Goal: Task Accomplishment & Management: Use online tool/utility

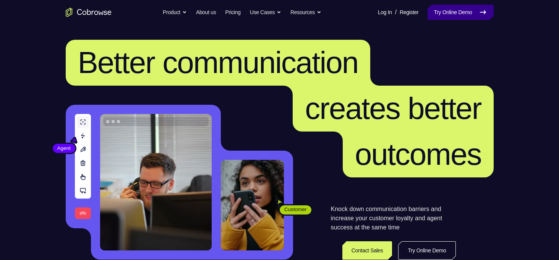
click at [455, 18] on link "Try Online Demo" at bounding box center [461, 12] width 66 height 15
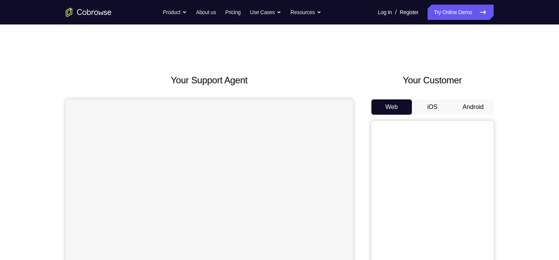
click at [472, 102] on button "Android" at bounding box center [473, 106] width 41 height 15
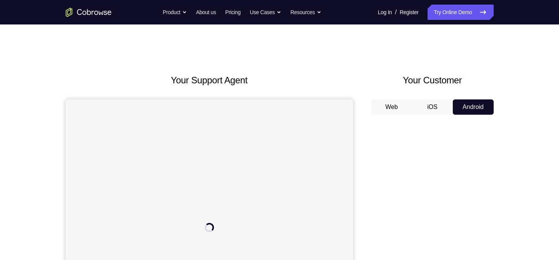
click at [361, 86] on div "Your Support Agent Your Customer Web iOS Android" at bounding box center [280, 214] width 428 height 282
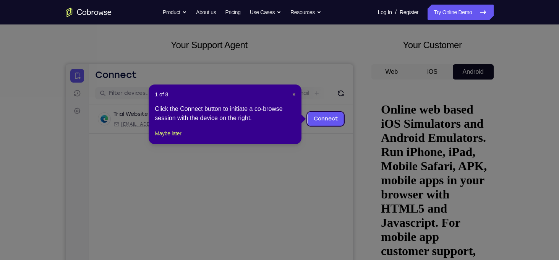
click at [296, 96] on div "1 of 8 × Click the Connect button to initiate a co-browse session with the devi…" at bounding box center [225, 114] width 153 height 60
drag, startPoint x: 294, startPoint y: 95, endPoint x: 61, endPoint y: 101, distance: 233.1
click at [294, 94] on span "×" at bounding box center [293, 94] width 3 height 6
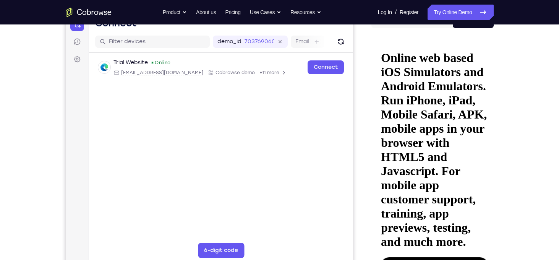
scroll to position [89, 0]
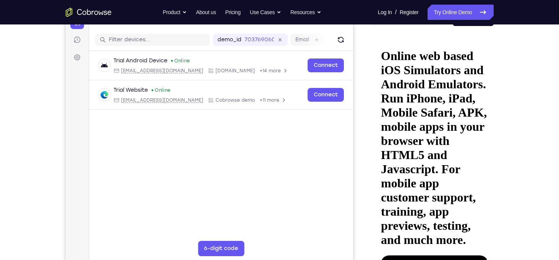
click at [518, 178] on div "Your Support Agent Your Customer Web iOS Android Next Steps We’d be happy to gi…" at bounding box center [279, 188] width 489 height 504
click at [500, 185] on div "Your Support Agent Your Customer Web iOS Android Next Steps We’d be happy to gi…" at bounding box center [279, 188] width 489 height 504
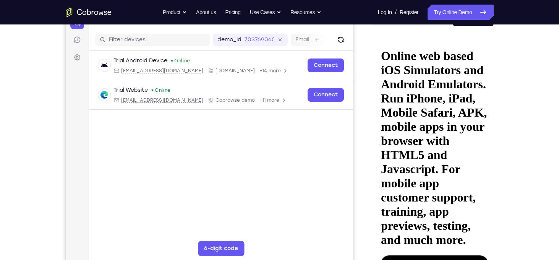
click at [489, 178] on div at bounding box center [432, 149] width 122 height 235
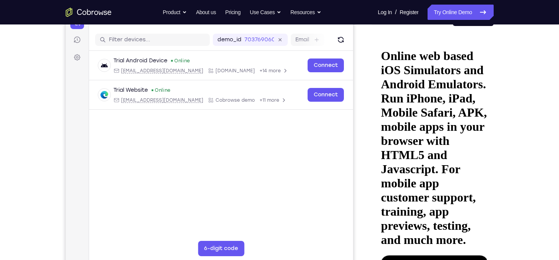
click at [496, 152] on div "Your Support Agent Your Customer Web iOS Android Next Steps We’d be happy to gi…" at bounding box center [279, 188] width 489 height 504
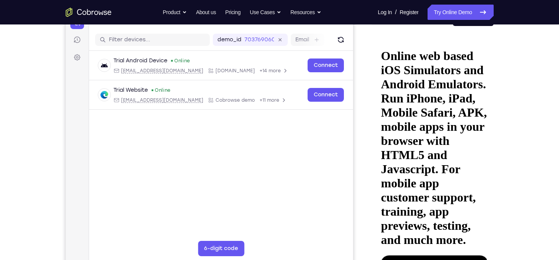
click at [492, 162] on div at bounding box center [432, 149] width 122 height 235
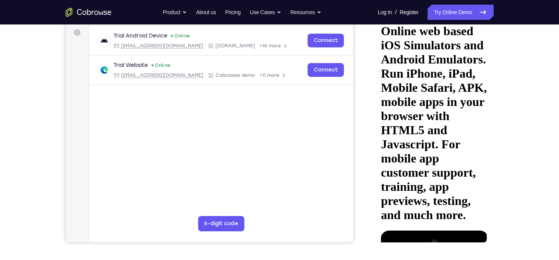
scroll to position [114, 0]
drag, startPoint x: 452, startPoint y: 160, endPoint x: 450, endPoint y: 144, distance: 16.6
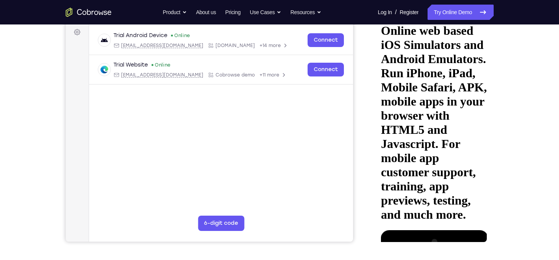
drag, startPoint x: 443, startPoint y: 152, endPoint x: 443, endPoint y: 123, distance: 29.0
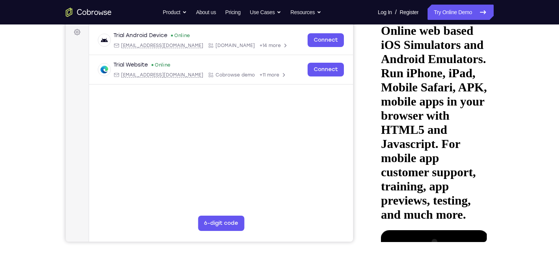
drag, startPoint x: 447, startPoint y: 149, endPoint x: 441, endPoint y: 73, distance: 75.5
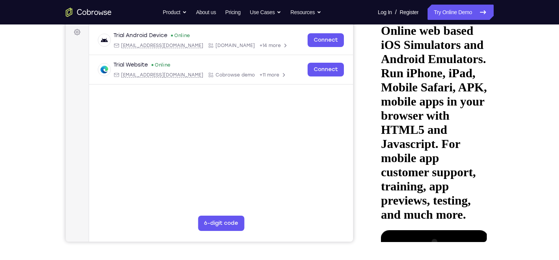
drag, startPoint x: 438, startPoint y: 152, endPoint x: 436, endPoint y: 88, distance: 64.6
drag, startPoint x: 444, startPoint y: 134, endPoint x: 450, endPoint y: 81, distance: 54.3
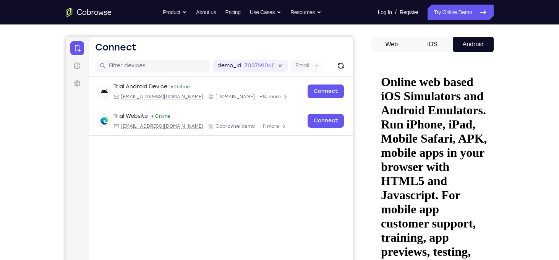
scroll to position [63, 0]
drag, startPoint x: 453, startPoint y: 178, endPoint x: 450, endPoint y: 136, distance: 41.8
drag, startPoint x: 444, startPoint y: 140, endPoint x: 432, endPoint y: 224, distance: 85.3
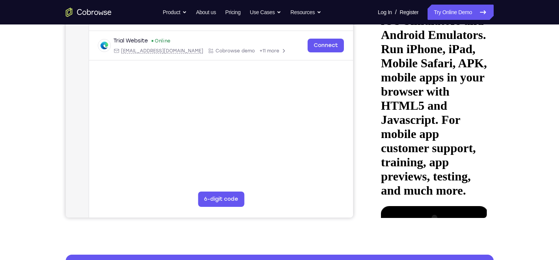
scroll to position [138, 0]
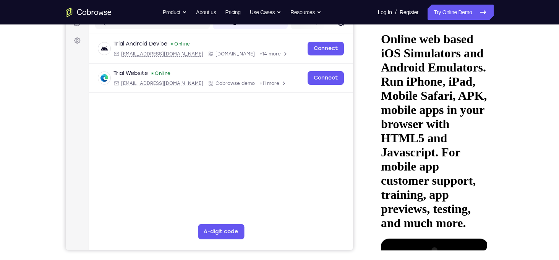
scroll to position [106, 0]
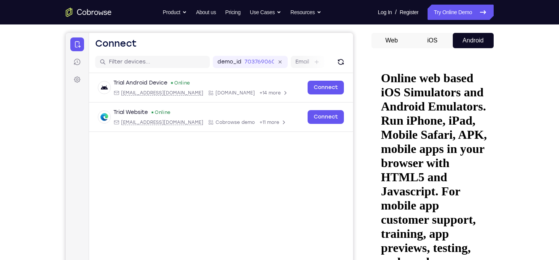
scroll to position [65, 0]
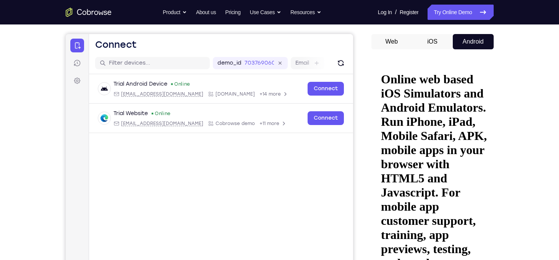
drag, startPoint x: 450, startPoint y: 191, endPoint x: 444, endPoint y: 100, distance: 91.5
drag, startPoint x: 450, startPoint y: 189, endPoint x: 451, endPoint y: 98, distance: 91.3
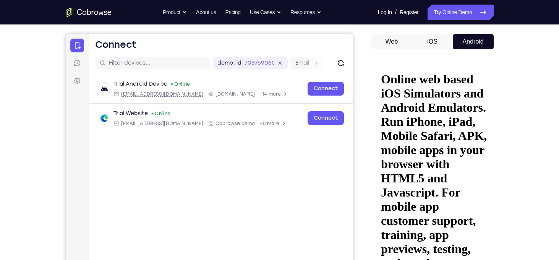
drag, startPoint x: 443, startPoint y: 191, endPoint x: 444, endPoint y: 118, distance: 72.6
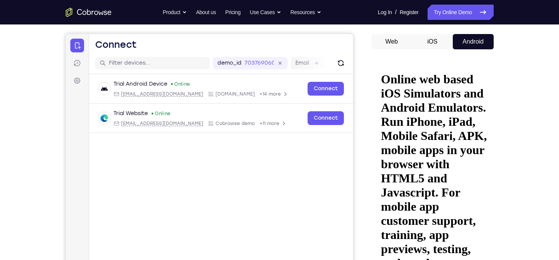
drag, startPoint x: 440, startPoint y: 182, endPoint x: 439, endPoint y: 118, distance: 63.8
drag, startPoint x: 444, startPoint y: 189, endPoint x: 444, endPoint y: 139, distance: 50.1
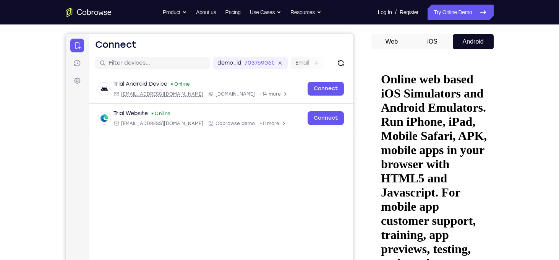
drag, startPoint x: 442, startPoint y: 175, endPoint x: 445, endPoint y: 143, distance: 31.8
drag, startPoint x: 442, startPoint y: 173, endPoint x: 442, endPoint y: 135, distance: 38.6
drag, startPoint x: 447, startPoint y: 167, endPoint x: 447, endPoint y: 154, distance: 12.6
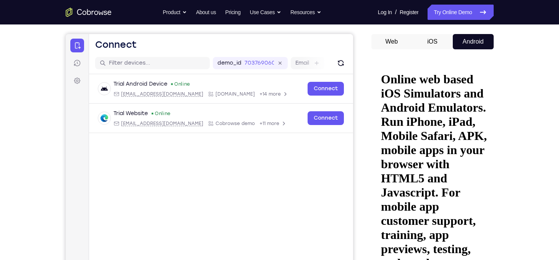
drag, startPoint x: 454, startPoint y: 201, endPoint x: 457, endPoint y: 166, distance: 35.3
drag, startPoint x: 444, startPoint y: 199, endPoint x: 432, endPoint y: 124, distance: 75.8
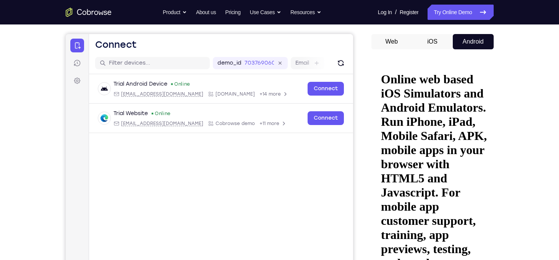
drag, startPoint x: 440, startPoint y: 188, endPoint x: 436, endPoint y: 114, distance: 74.2
drag, startPoint x: 443, startPoint y: 180, endPoint x: 435, endPoint y: 122, distance: 58.2
drag, startPoint x: 442, startPoint y: 178, endPoint x: 442, endPoint y: 144, distance: 34.8
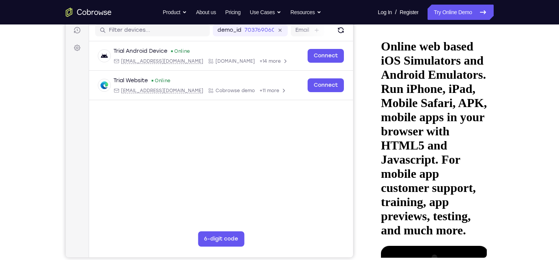
drag, startPoint x: 443, startPoint y: 173, endPoint x: 445, endPoint y: 141, distance: 32.5
drag, startPoint x: 444, startPoint y: 175, endPoint x: 444, endPoint y: 124, distance: 50.4
drag, startPoint x: 440, startPoint y: 167, endPoint x: 439, endPoint y: 128, distance: 38.2
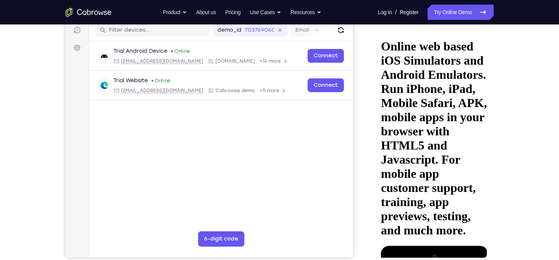
drag, startPoint x: 443, startPoint y: 153, endPoint x: 444, endPoint y: 130, distance: 23.3
drag, startPoint x: 444, startPoint y: 156, endPoint x: 445, endPoint y: 135, distance: 21.0
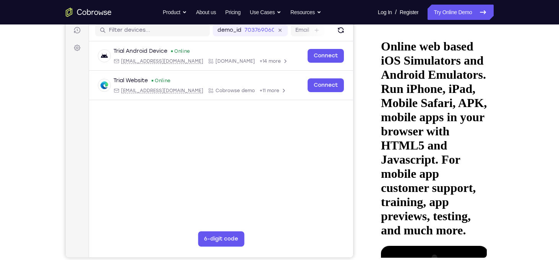
drag, startPoint x: 443, startPoint y: 161, endPoint x: 446, endPoint y: 125, distance: 35.6
drag, startPoint x: 441, startPoint y: 164, endPoint x: 442, endPoint y: 117, distance: 47.4
drag, startPoint x: 442, startPoint y: 175, endPoint x: 447, endPoint y: 99, distance: 75.8
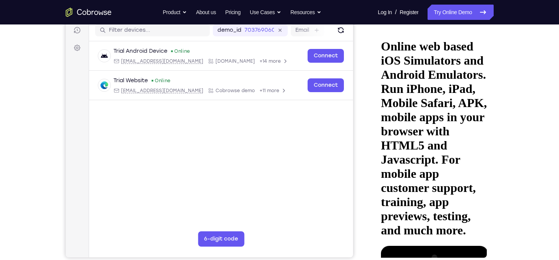
drag, startPoint x: 455, startPoint y: 121, endPoint x: 454, endPoint y: 34, distance: 87.5
drag, startPoint x: 451, startPoint y: 126, endPoint x: 451, endPoint y: 76, distance: 50.0
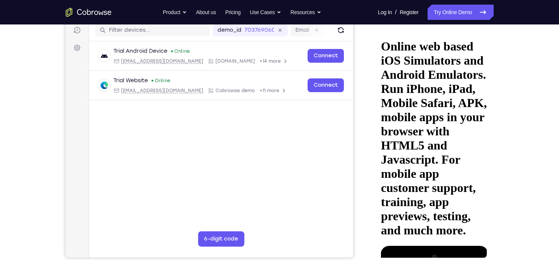
drag, startPoint x: 453, startPoint y: 130, endPoint x: 445, endPoint y: 29, distance: 100.7
drag, startPoint x: 439, startPoint y: 123, endPoint x: 436, endPoint y: 168, distance: 45.2
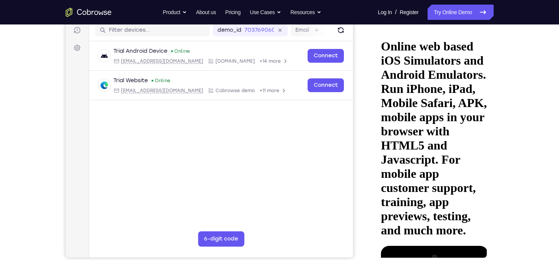
drag, startPoint x: 465, startPoint y: 184, endPoint x: 463, endPoint y: 160, distance: 24.1
drag, startPoint x: 392, startPoint y: 117, endPoint x: 612, endPoint y: 79, distance: 223.3
